Goal: Task Accomplishment & Management: Manage account settings

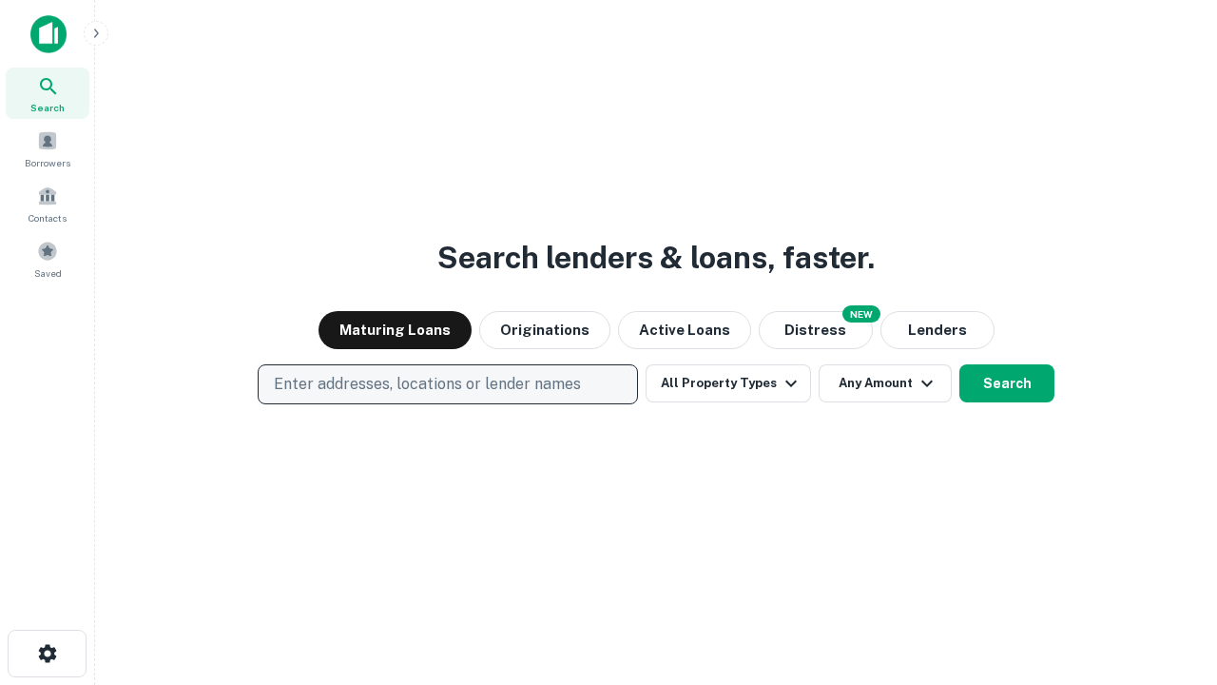
click at [447, 384] on p "Enter addresses, locations or lender names" at bounding box center [427, 384] width 307 height 23
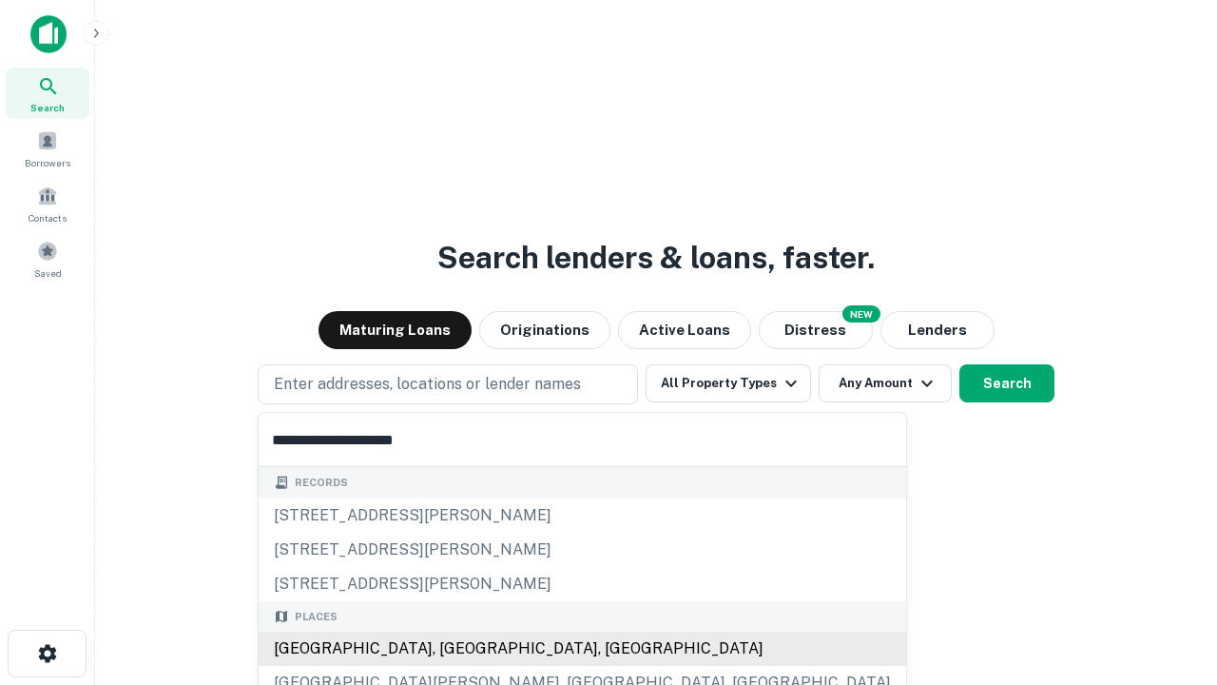
click at [455, 649] on div "Santa Monica, CA, USA" at bounding box center [583, 648] width 648 height 34
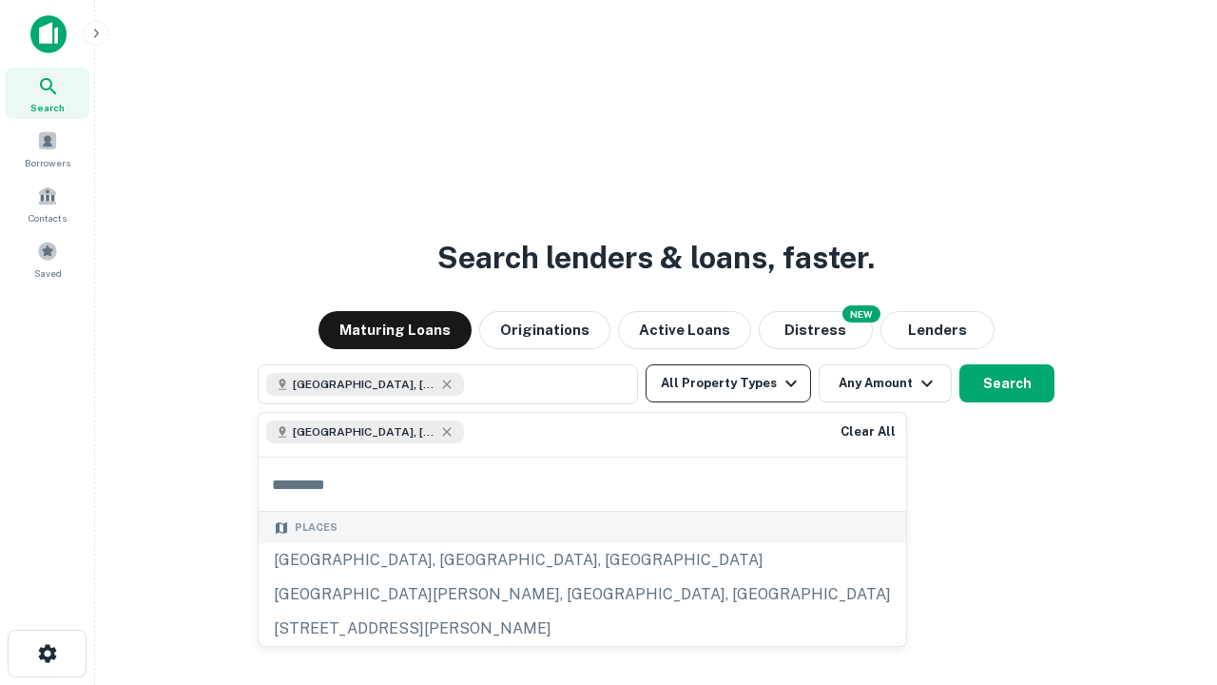
click at [729, 383] on button "All Property Types" at bounding box center [728, 383] width 165 height 38
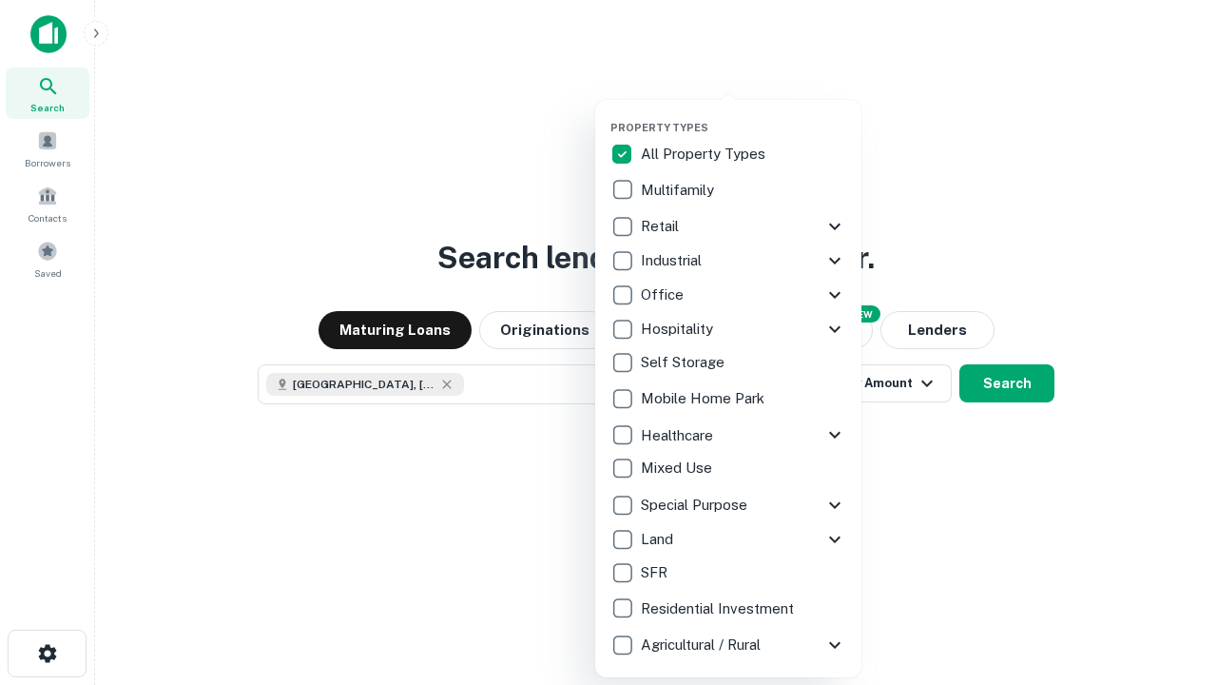
click at [744, 115] on button "button" at bounding box center [744, 115] width 266 height 1
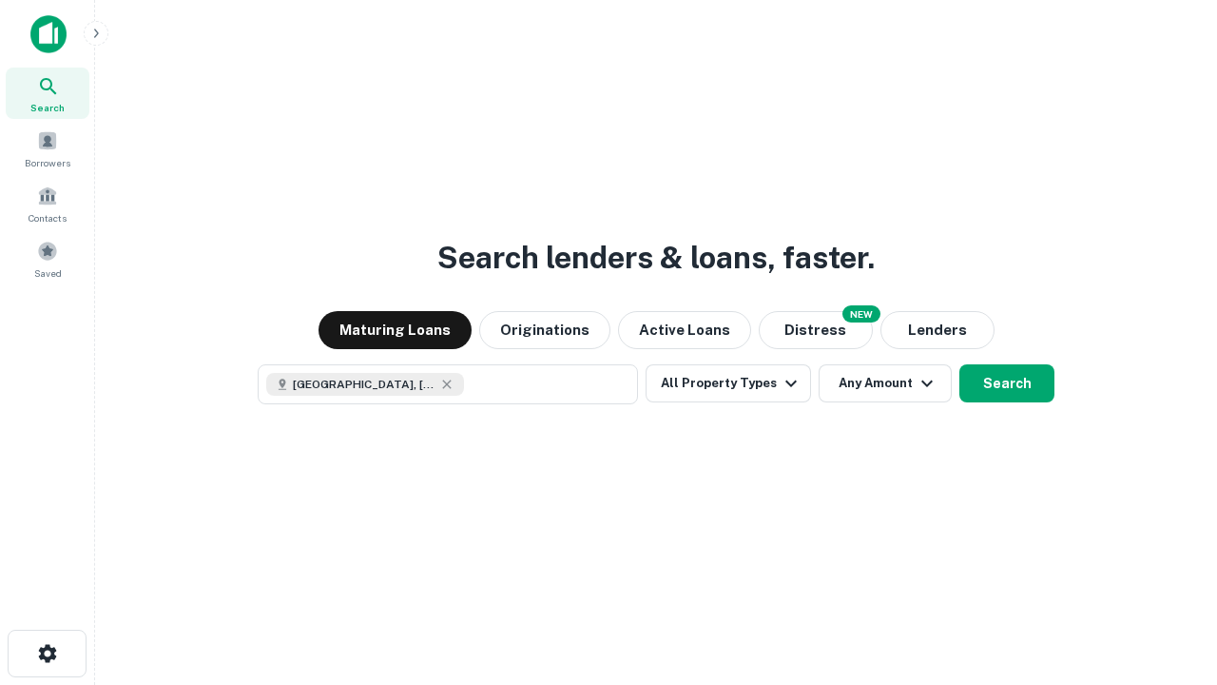
scroll to position [30, 0]
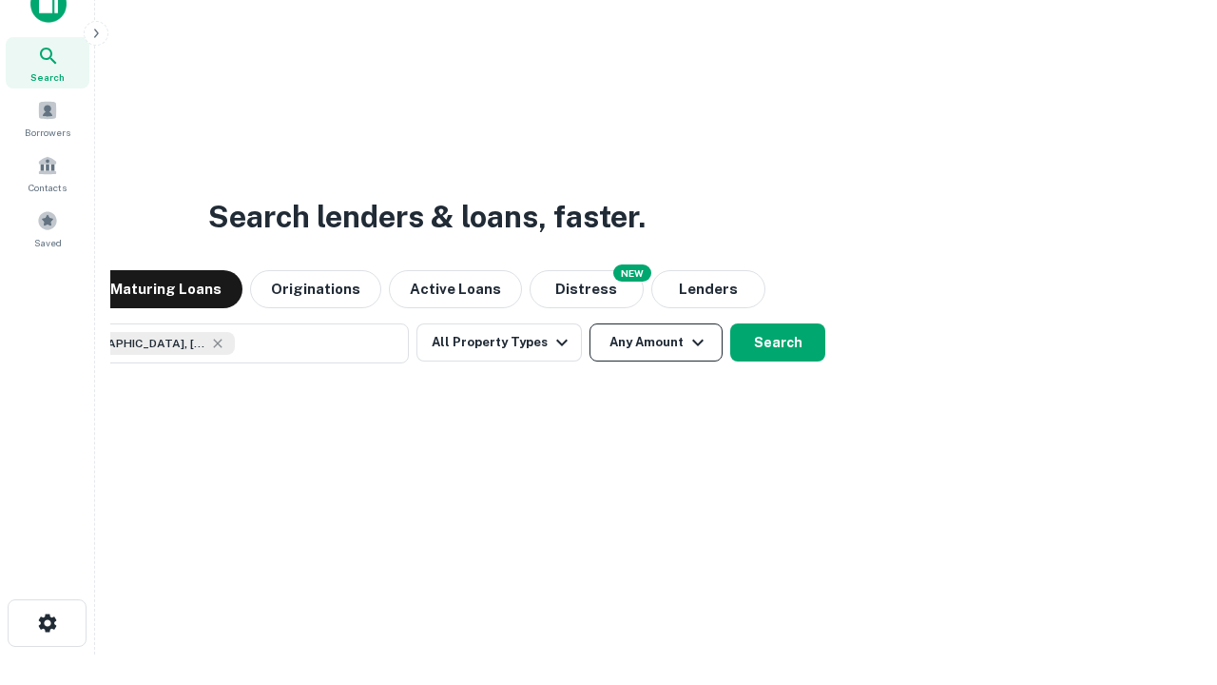
click at [590, 323] on button "Any Amount" at bounding box center [656, 342] width 133 height 38
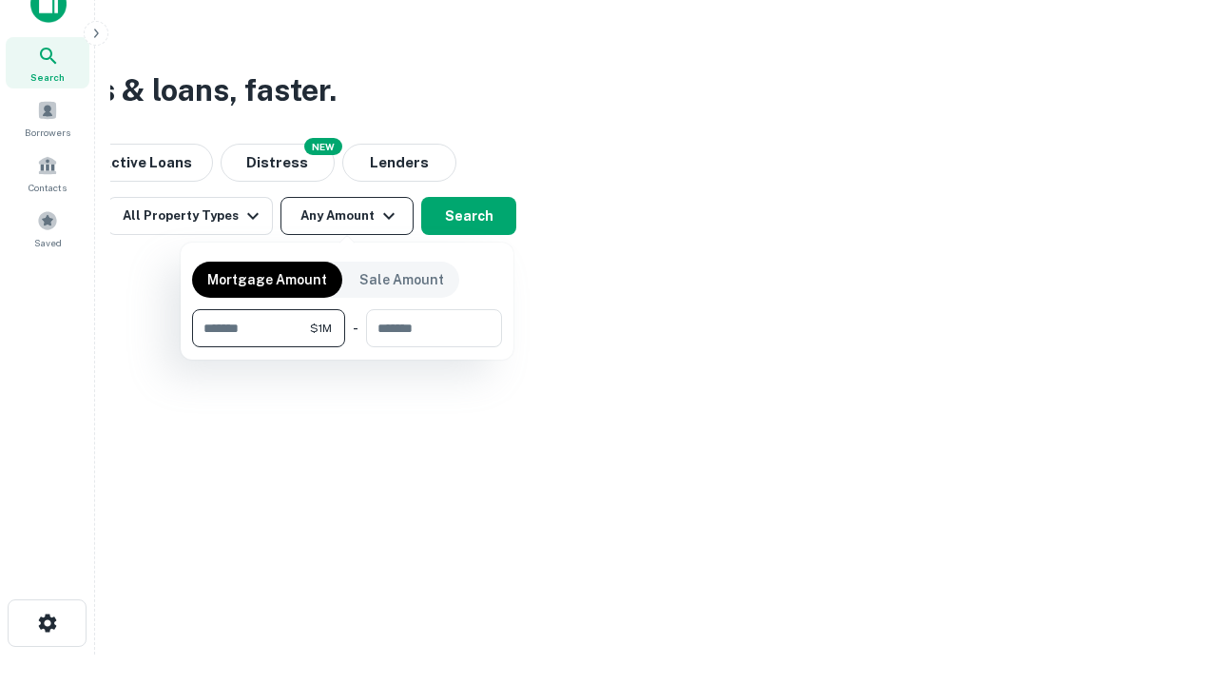
type input "*******"
click at [347, 347] on button "button" at bounding box center [347, 347] width 310 height 1
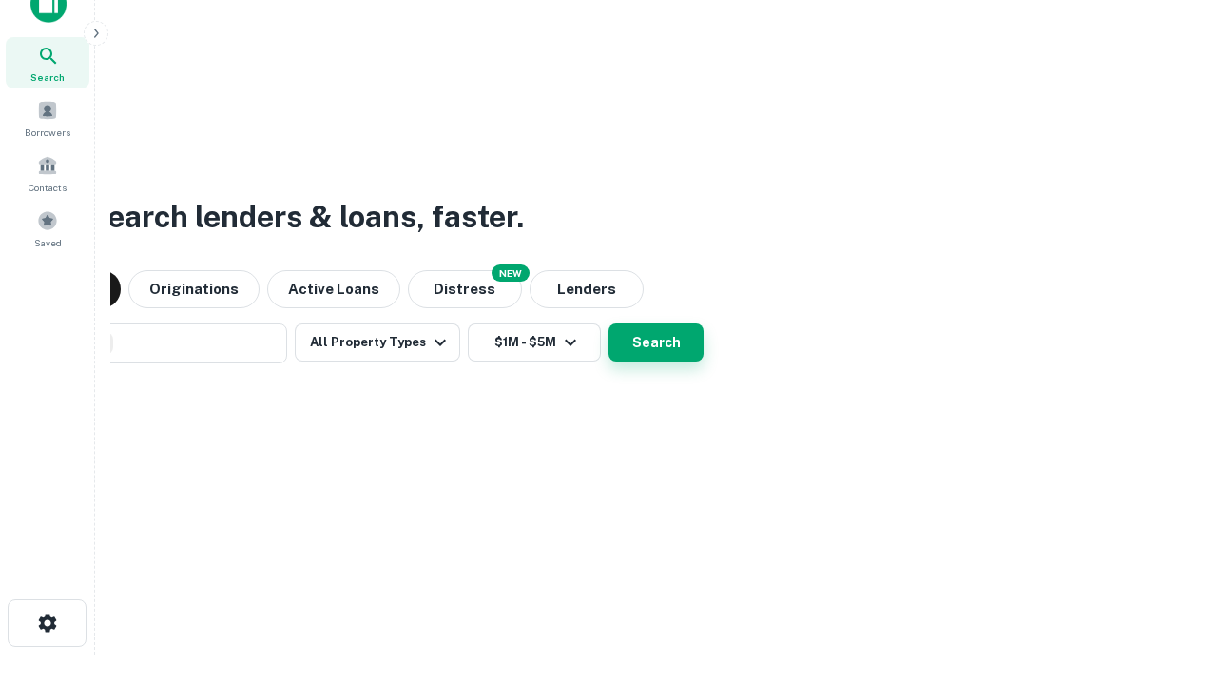
click at [609, 323] on button "Search" at bounding box center [656, 342] width 95 height 38
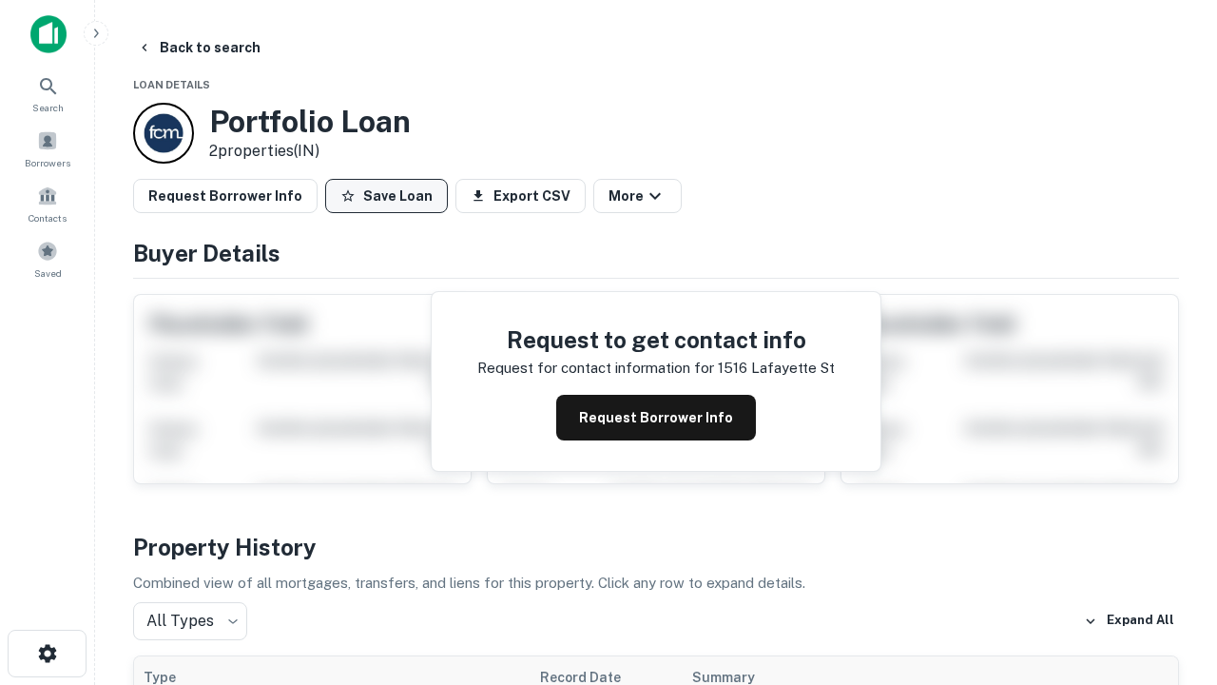
click at [386, 196] on button "Save Loan" at bounding box center [386, 196] width 123 height 34
click at [391, 196] on button "Loan Saved" at bounding box center [390, 196] width 131 height 34
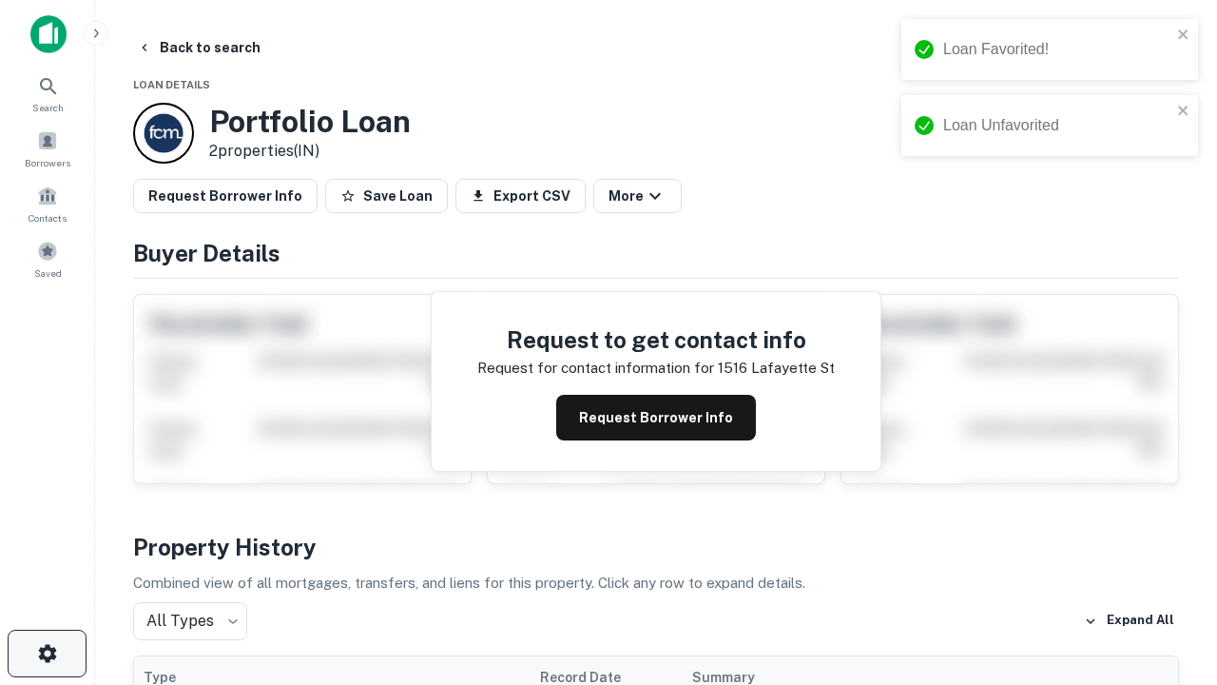
click at [47, 653] on icon "button" at bounding box center [47, 653] width 23 height 23
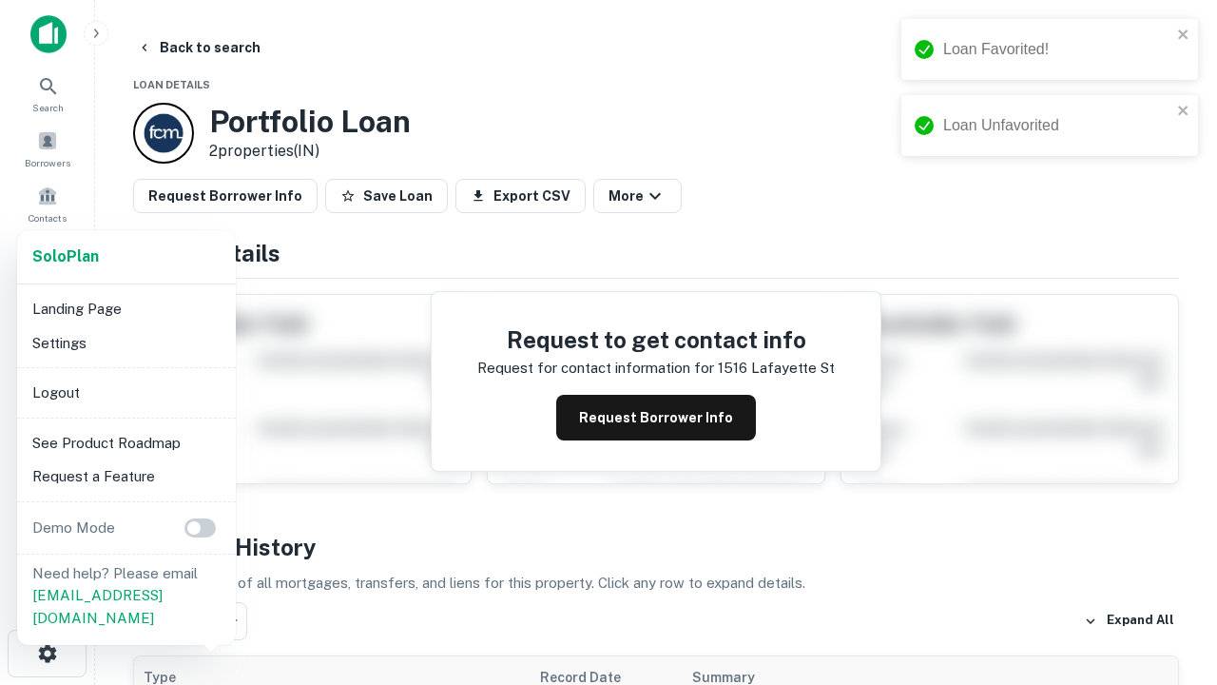
click at [126, 392] on li "Logout" at bounding box center [127, 393] width 204 height 34
